Goal: Information Seeking & Learning: Find specific fact

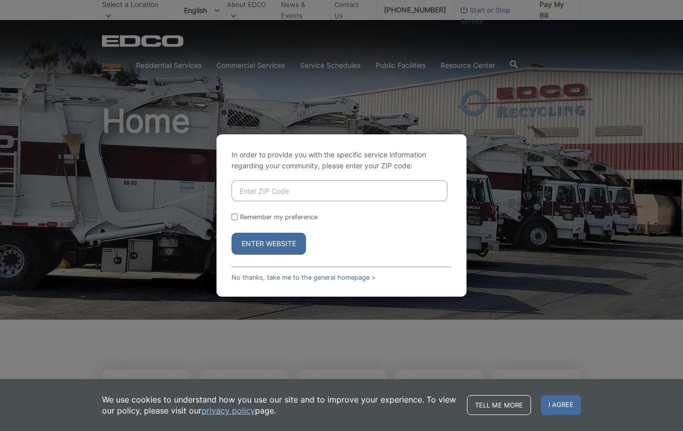
click at [338, 188] on input "Enter ZIP Code" at bounding box center [339, 190] width 216 height 21
type input "92078"
click at [282, 242] on button "Enter Website" at bounding box center [268, 244] width 74 height 22
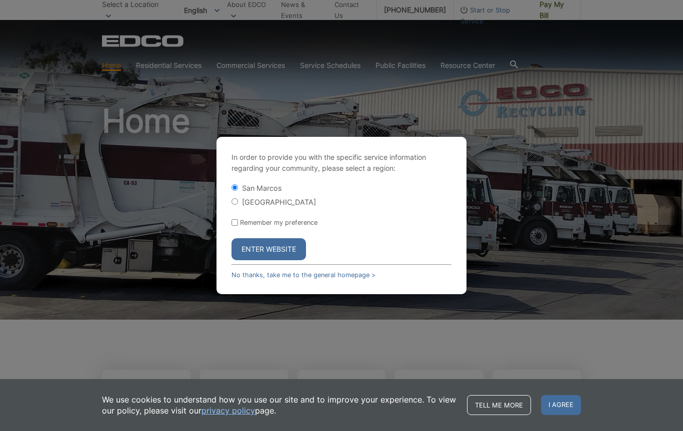
click at [285, 259] on button "Enter Website" at bounding box center [268, 249] width 74 height 22
click at [283, 251] on button "Enter Website" at bounding box center [268, 249] width 74 height 22
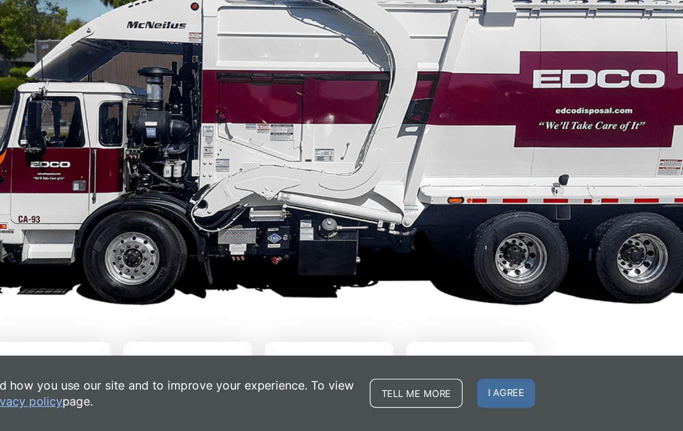
click at [541, 395] on span "I agree" at bounding box center [561, 405] width 40 height 20
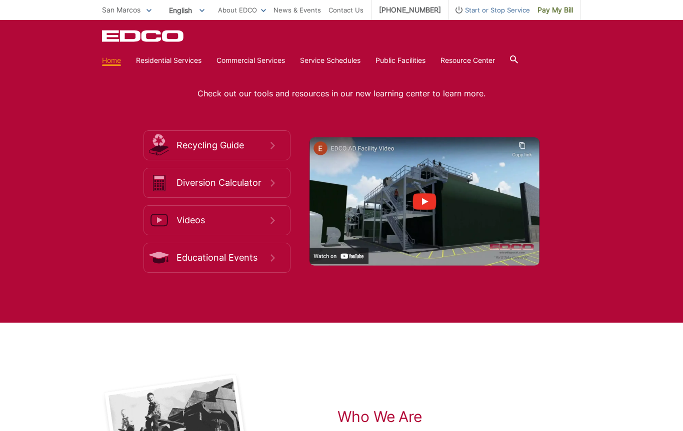
scroll to position [1540, 0]
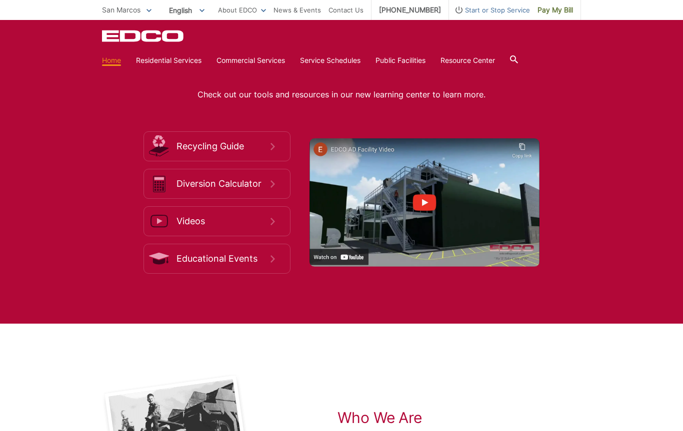
click at [570, 324] on div "Learn How to Dispose and Recycle Properly Check out our tools and resources in …" at bounding box center [341, 166] width 683 height 314
click at [518, 60] on icon at bounding box center [514, 59] width 8 height 8
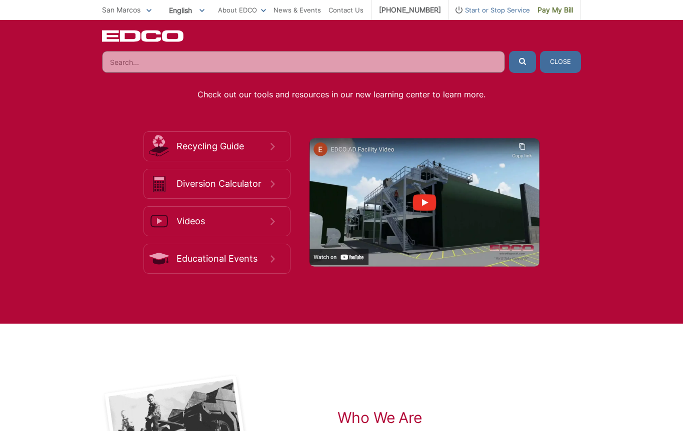
click at [168, 64] on input "Search" at bounding box center [303, 62] width 403 height 22
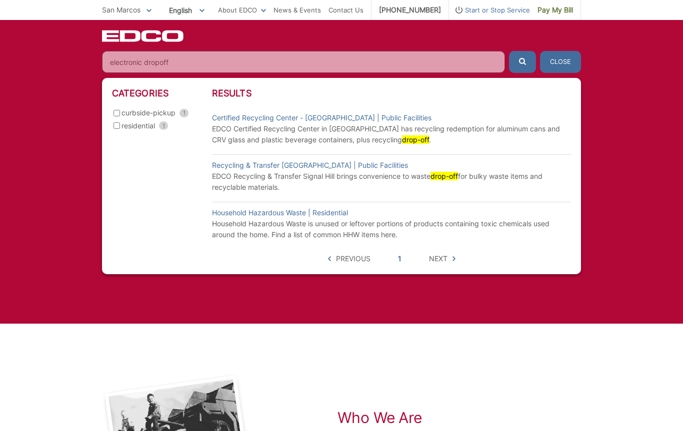
type input "electronic dropoff"
click at [522, 62] on button "submit" at bounding box center [522, 62] width 27 height 22
click at [528, 60] on button "submit" at bounding box center [522, 62] width 27 height 22
click at [310, 121] on link "Certified Recycling Center - [GEOGRAPHIC_DATA] | Public Facilities" at bounding box center [321, 117] width 219 height 11
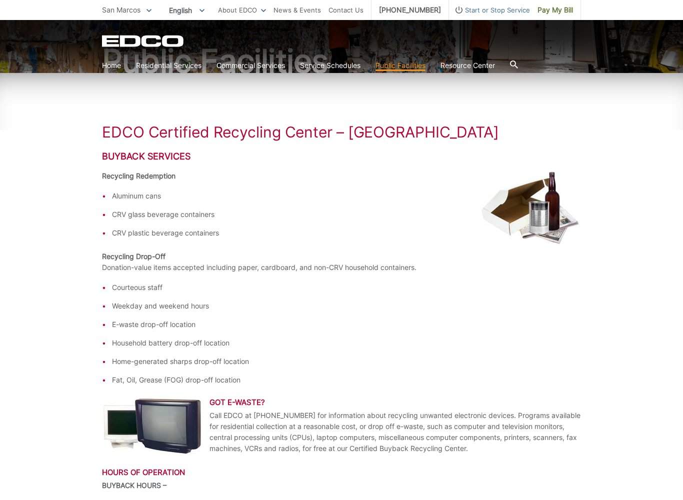
scroll to position [107, 0]
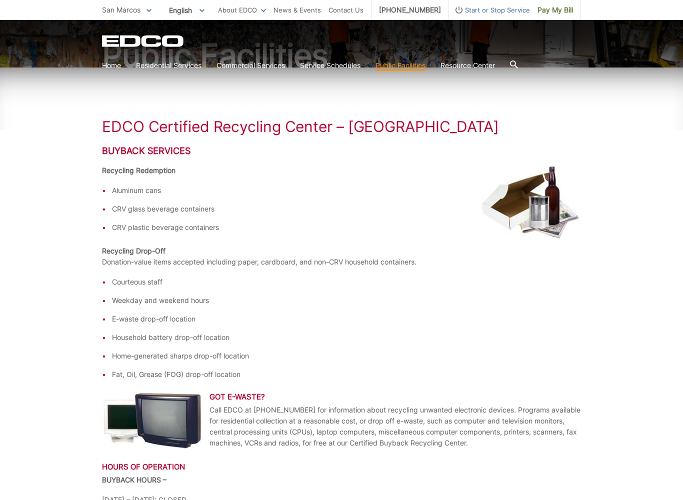
click at [170, 321] on li "E-waste drop-off location" at bounding box center [346, 318] width 469 height 11
click at [136, 329] on ul "Courteous staff Weekday and weekend hours E-waste drop-off location Household b…" at bounding box center [341, 327] width 479 height 103
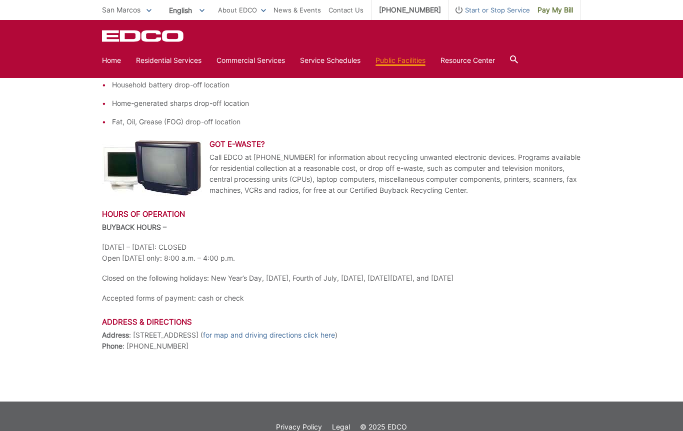
scroll to position [343, 0]
